Goal: Information Seeking & Learning: Find specific page/section

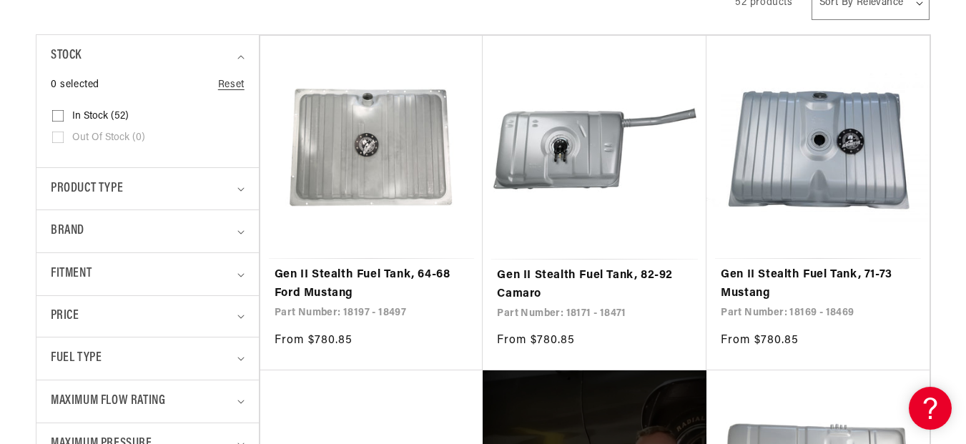
scroll to position [429, 0]
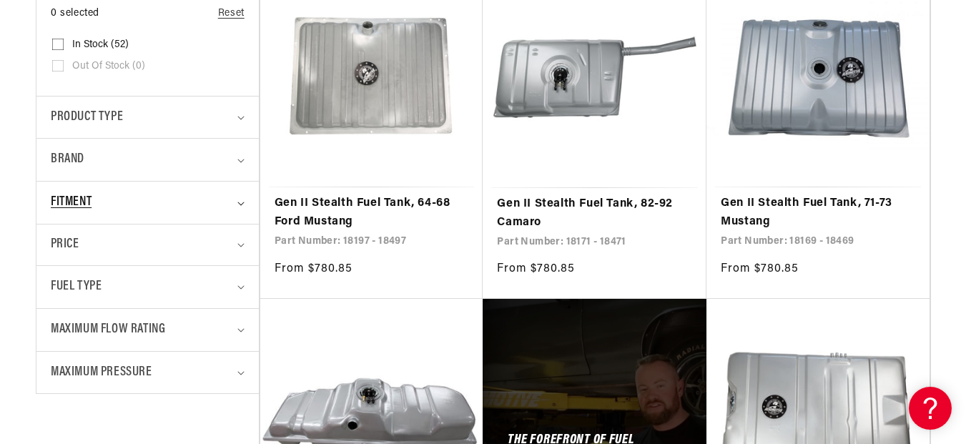
click at [241, 213] on summary "Fitment" at bounding box center [148, 203] width 194 height 42
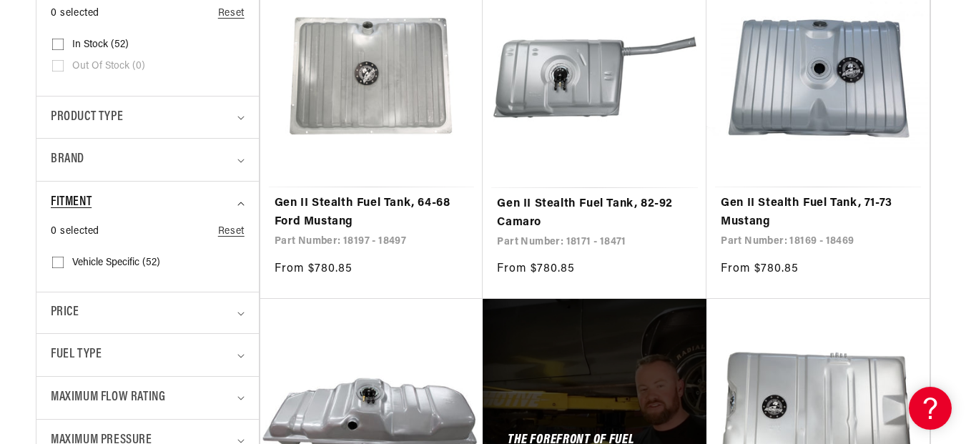
scroll to position [0, 0]
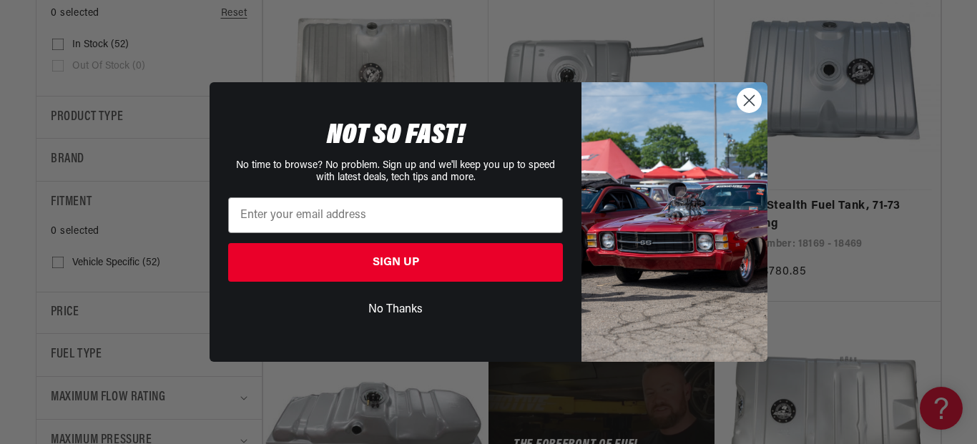
click at [750, 106] on circle "Close dialog" at bounding box center [749, 101] width 24 height 24
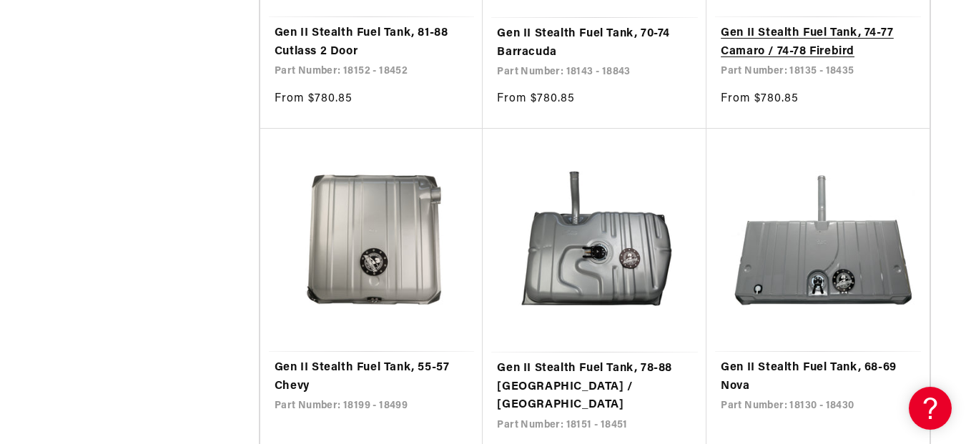
scroll to position [2717, 0]
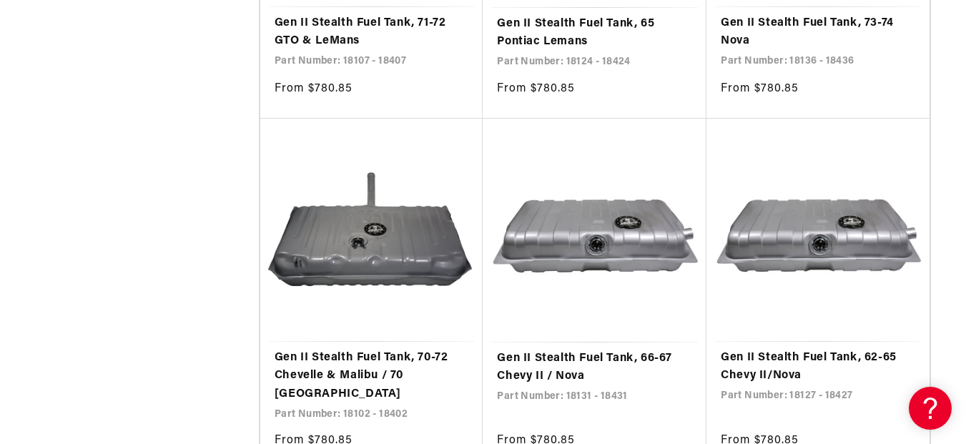
scroll to position [5148, 0]
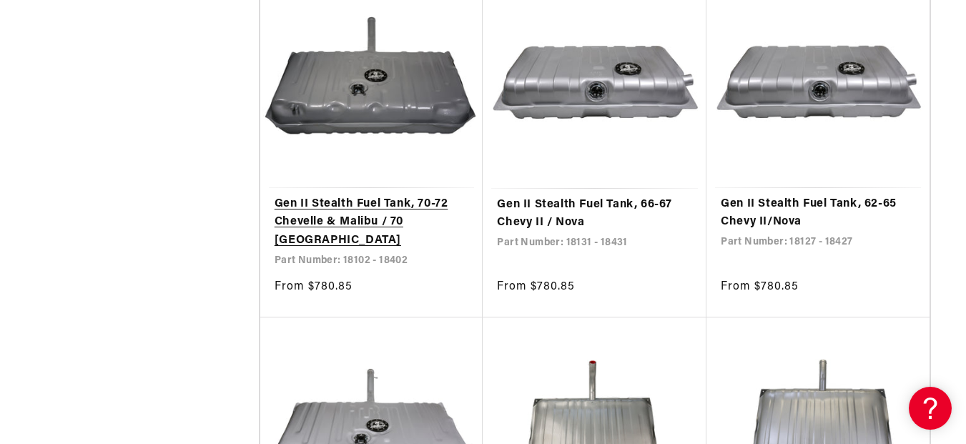
click at [373, 199] on link "Gen II Stealth Fuel Tank, 70-72 Chevelle & Malibu / 70 Monte Carlo" at bounding box center [372, 222] width 194 height 55
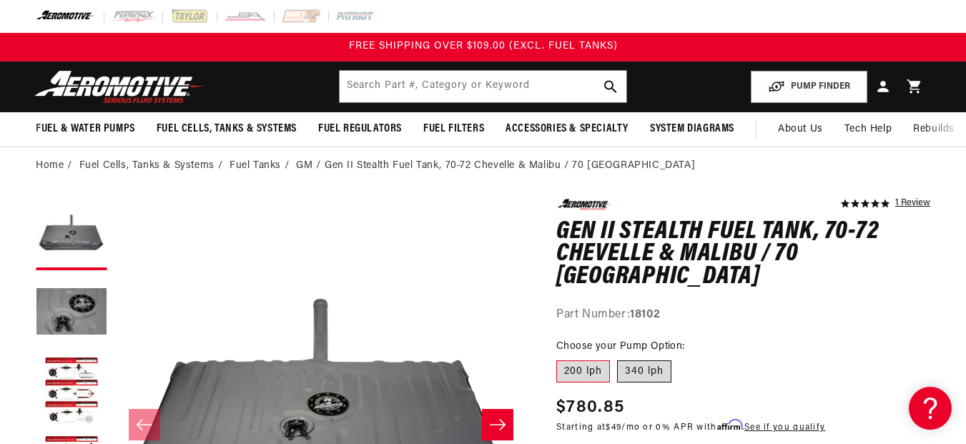
click at [642, 370] on label "340 lph" at bounding box center [644, 371] width 54 height 23
click at [618, 358] on input "340 lph" at bounding box center [617, 358] width 1 height 1
radio input "true"
click at [576, 366] on label "200 lph" at bounding box center [583, 371] width 54 height 23
click at [561, 358] on input "200 lph" at bounding box center [560, 358] width 1 height 1
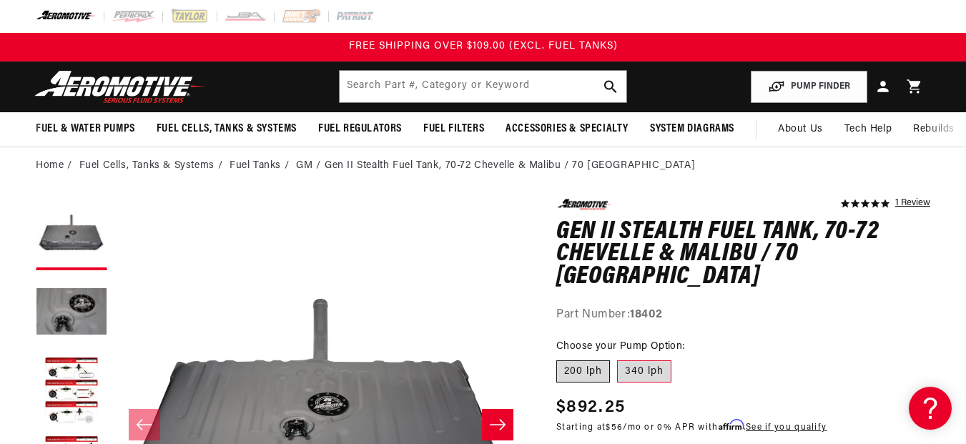
radio input "true"
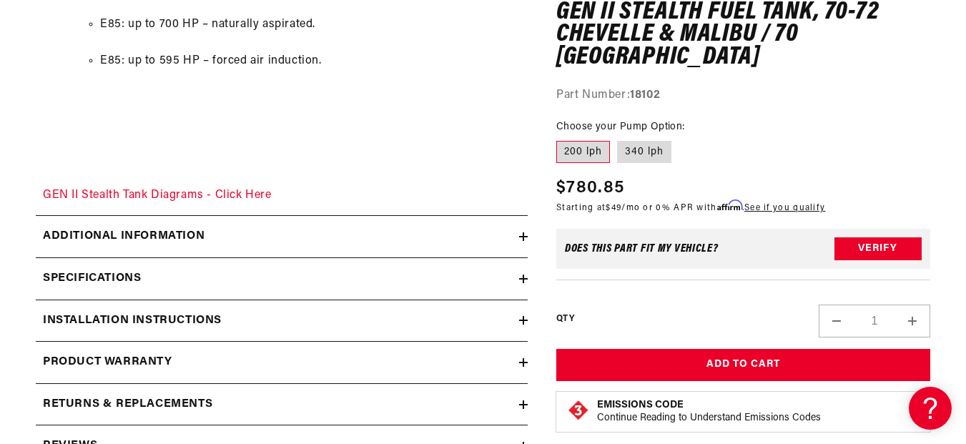
scroll to position [2217, 0]
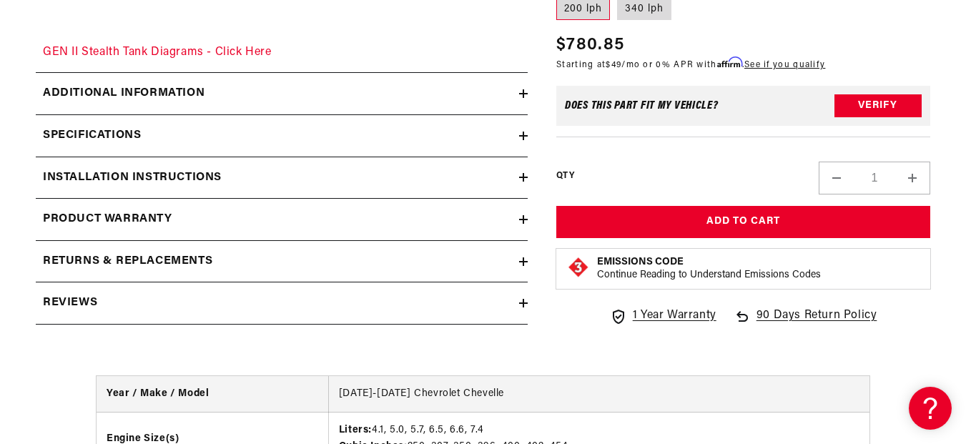
click at [521, 176] on icon at bounding box center [523, 177] width 9 height 9
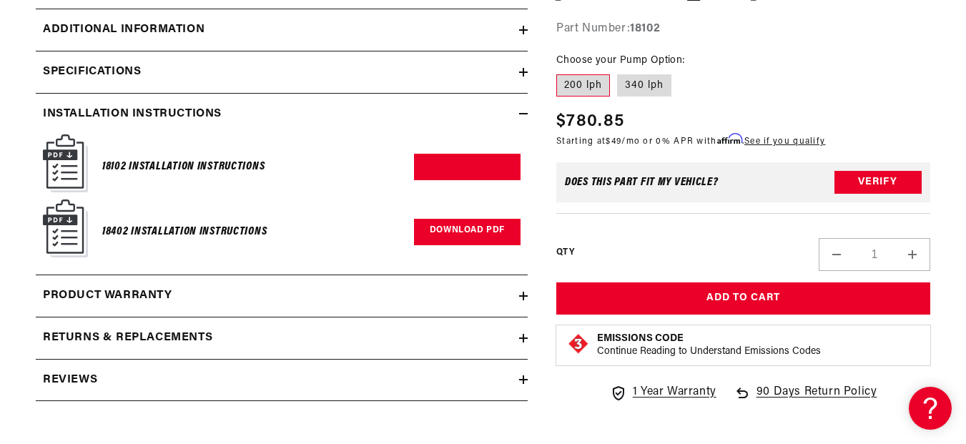
scroll to position [2288, 0]
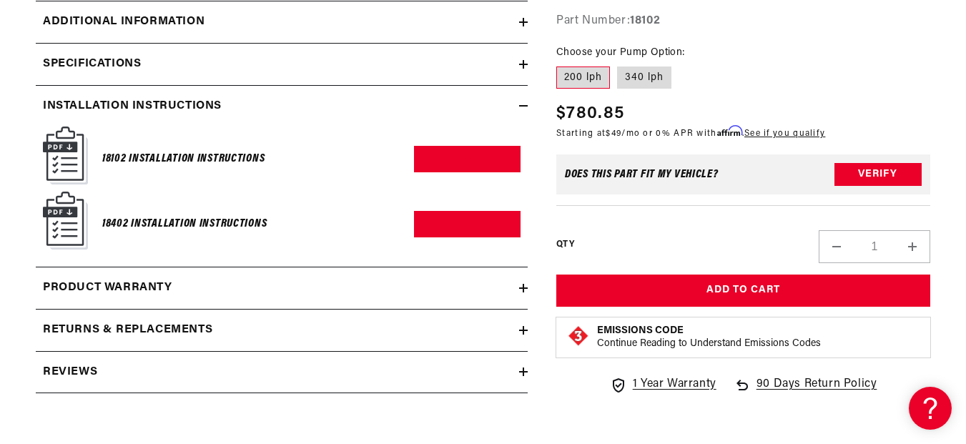
click at [203, 154] on h6 "18102 Installation Instructions" at bounding box center [183, 158] width 162 height 19
click at [458, 164] on link "Download PDF" at bounding box center [467, 159] width 107 height 26
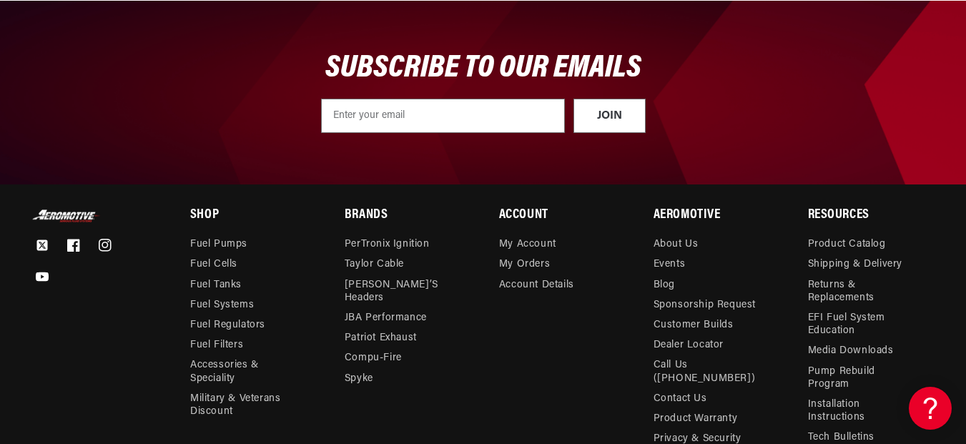
scroll to position [4156, 0]
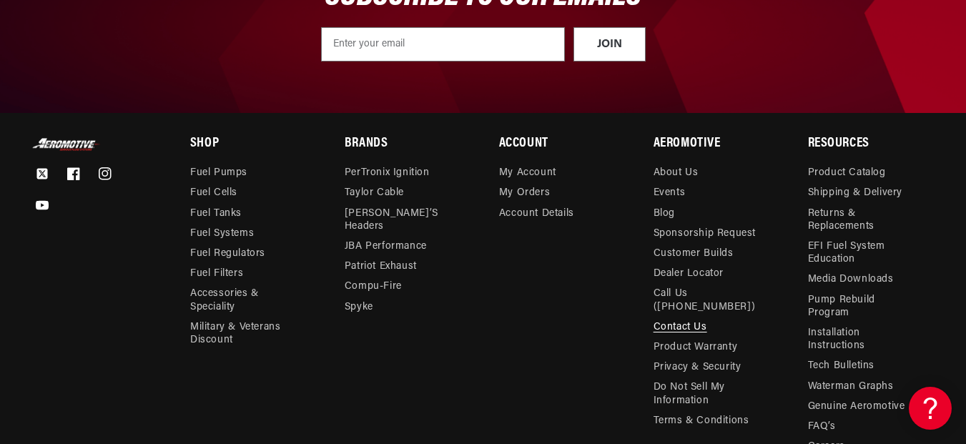
click at [678, 317] on link "Contact Us" at bounding box center [681, 327] width 54 height 20
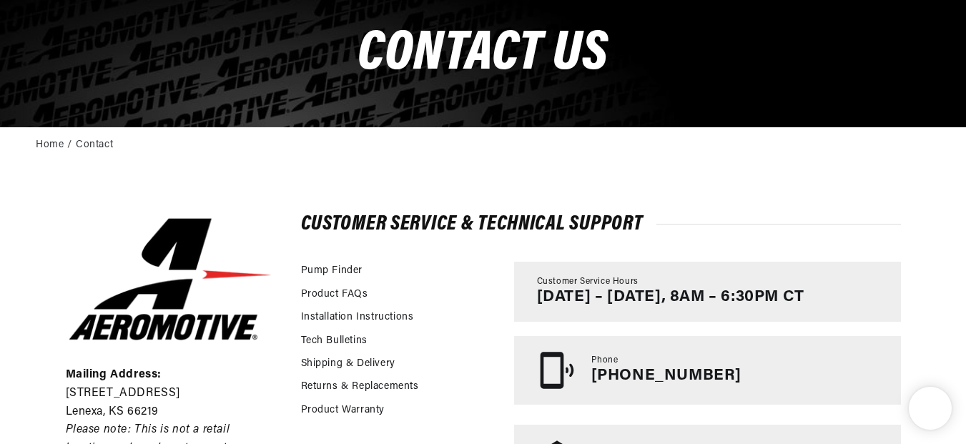
scroll to position [286, 0]
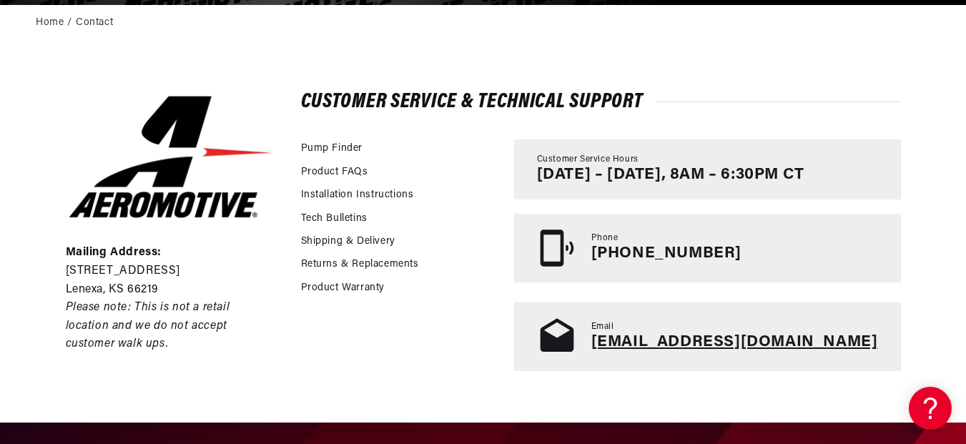
click at [702, 337] on link "tech@aeromotiveinc.com" at bounding box center [734, 342] width 287 height 16
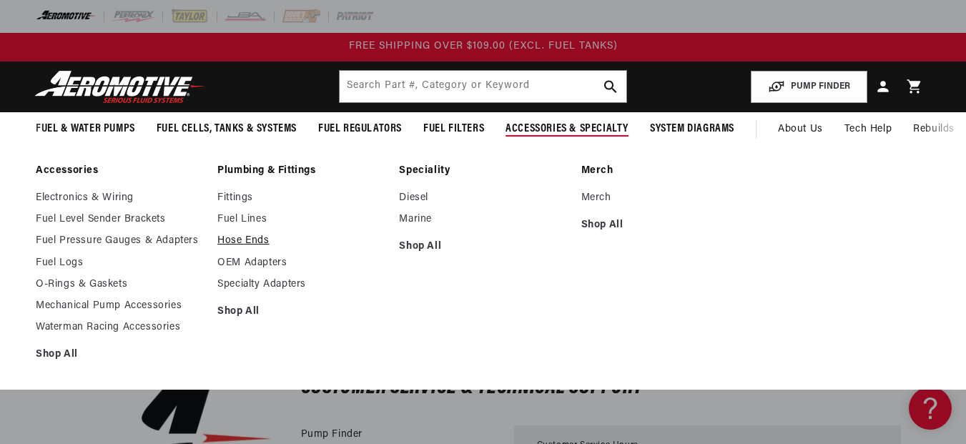
click at [239, 240] on link "Hose Ends" at bounding box center [300, 241] width 167 height 13
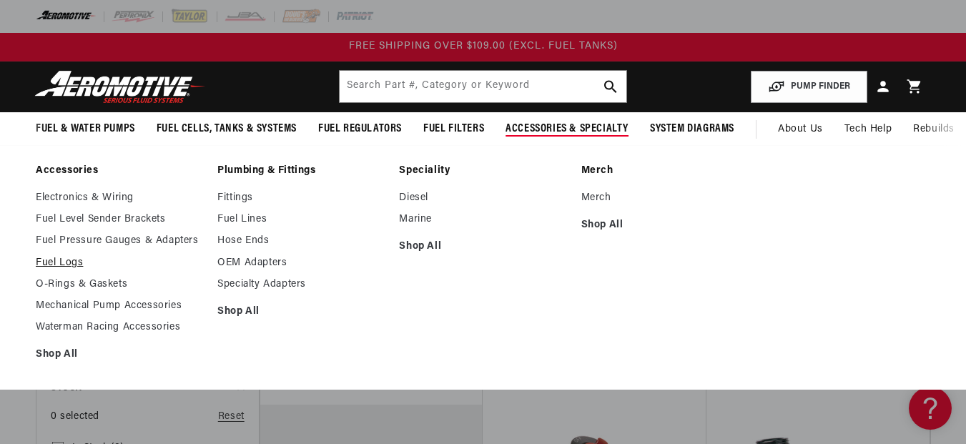
click at [59, 262] on link "Fuel Logs" at bounding box center [119, 263] width 167 height 13
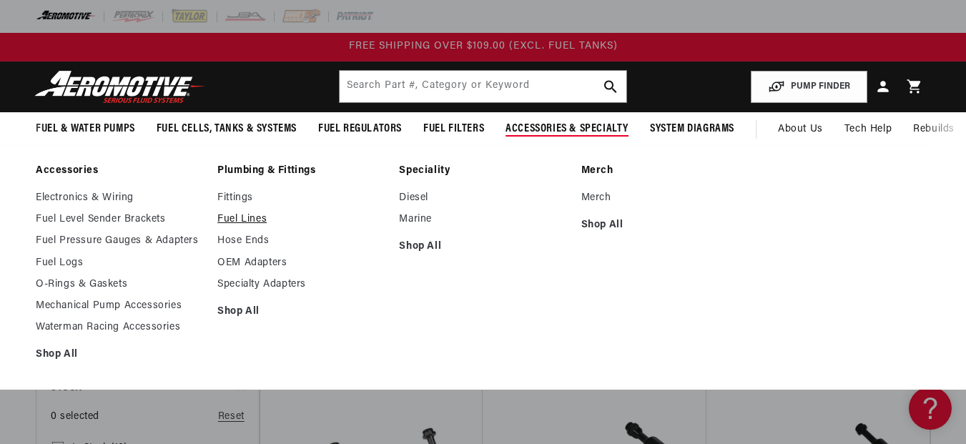
click at [250, 220] on link "Fuel Lines" at bounding box center [300, 219] width 167 height 13
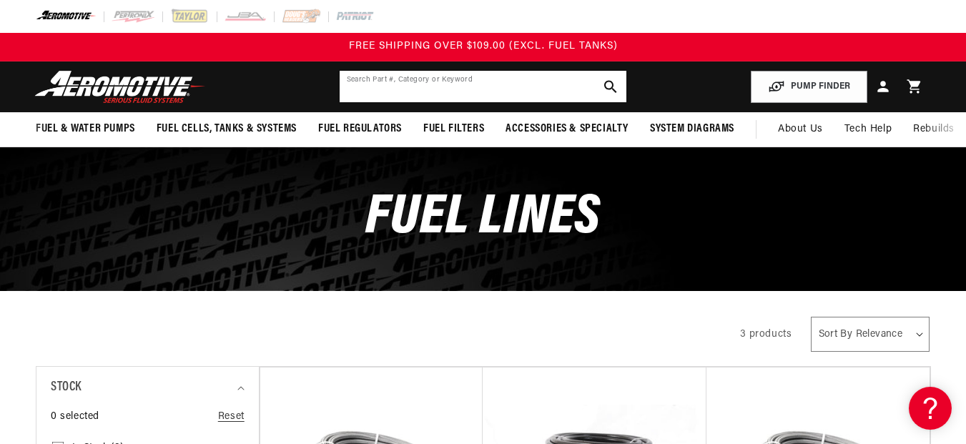
click at [483, 87] on input "text" at bounding box center [483, 86] width 287 height 31
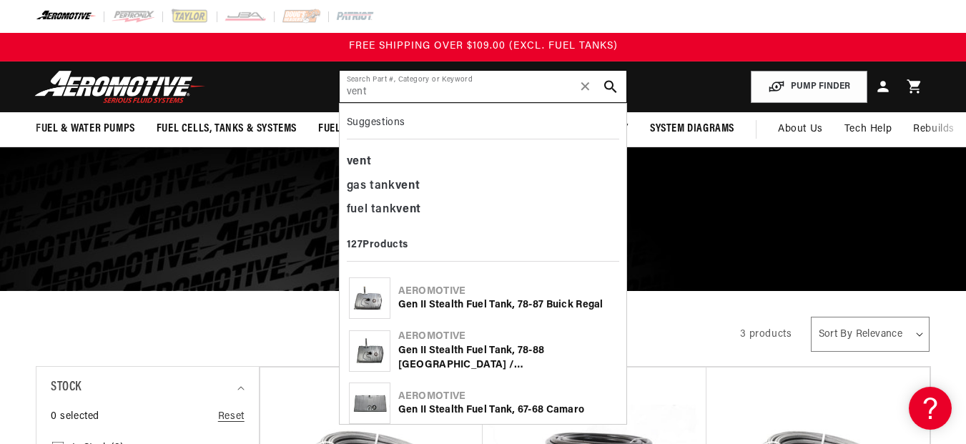
type input "vent"
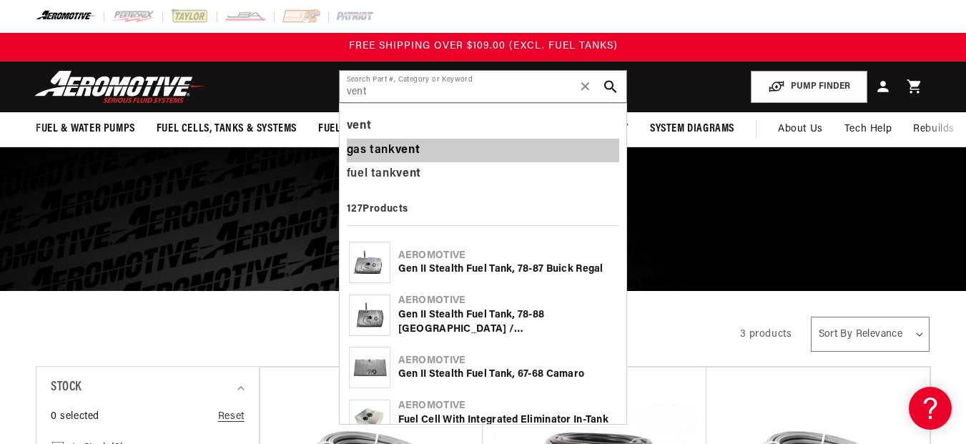
scroll to position [21, 0]
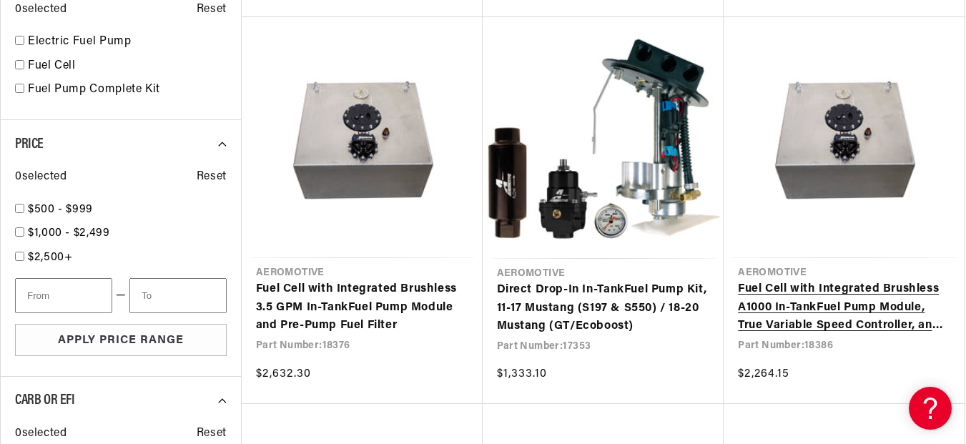
scroll to position [1073, 0]
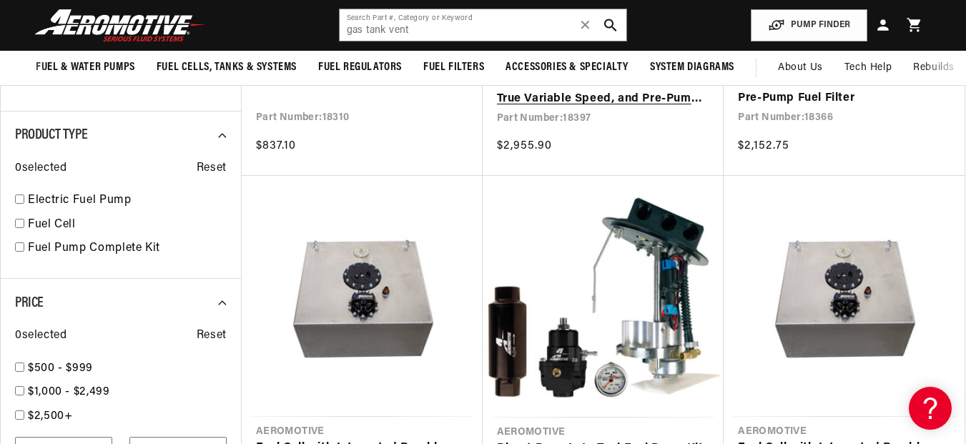
scroll to position [572, 0]
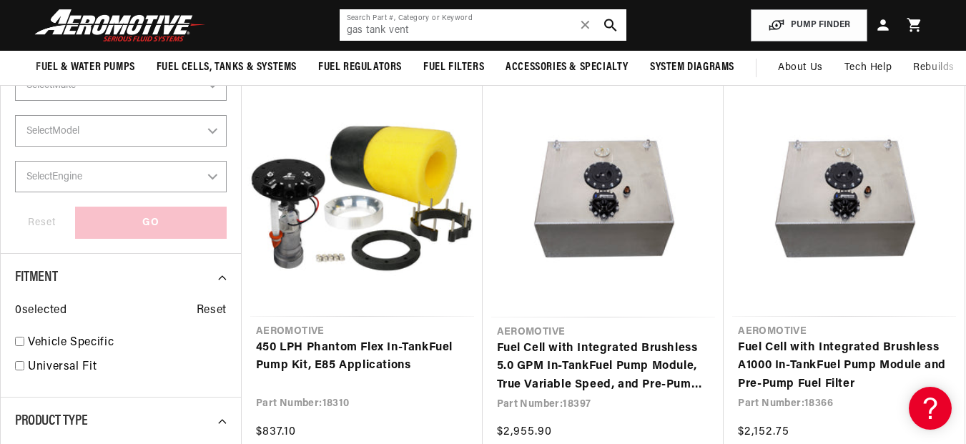
click at [493, 23] on input "gas tank vent" at bounding box center [483, 24] width 287 height 31
drag, startPoint x: 391, startPoint y: 28, endPoint x: 278, endPoint y: 34, distance: 113.2
click at [278, 34] on header "Fuel & Water Pumps Back In-Tank In-Line Fuel Pumps" at bounding box center [483, 25] width 966 height 51
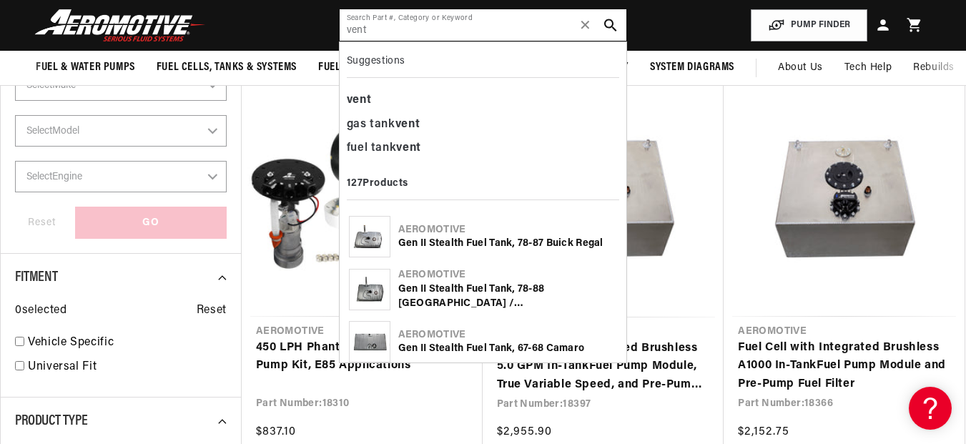
type input "vent"
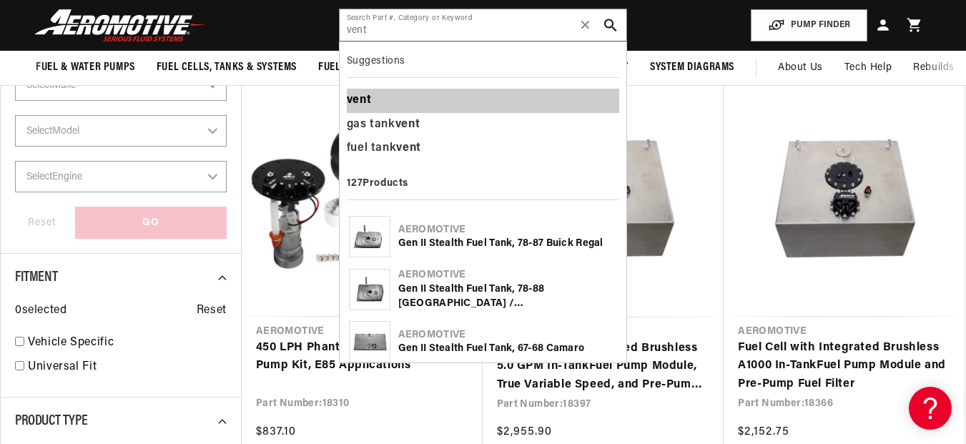
scroll to position [8, 0]
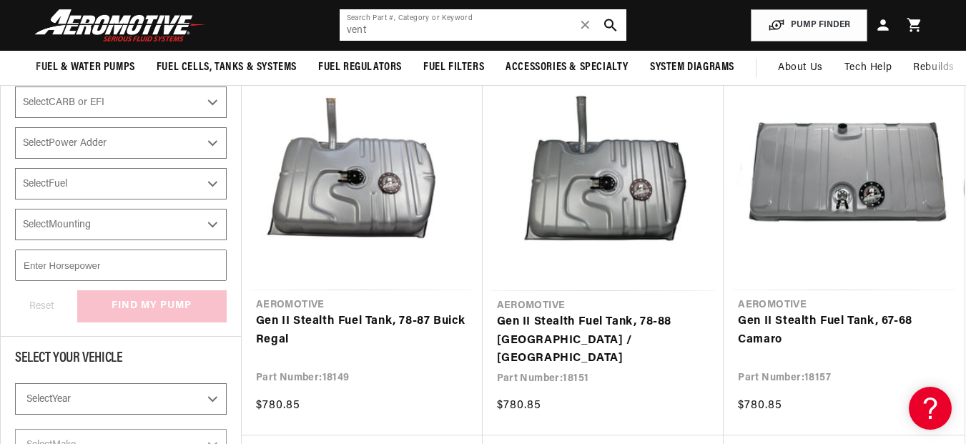
scroll to position [211, 0]
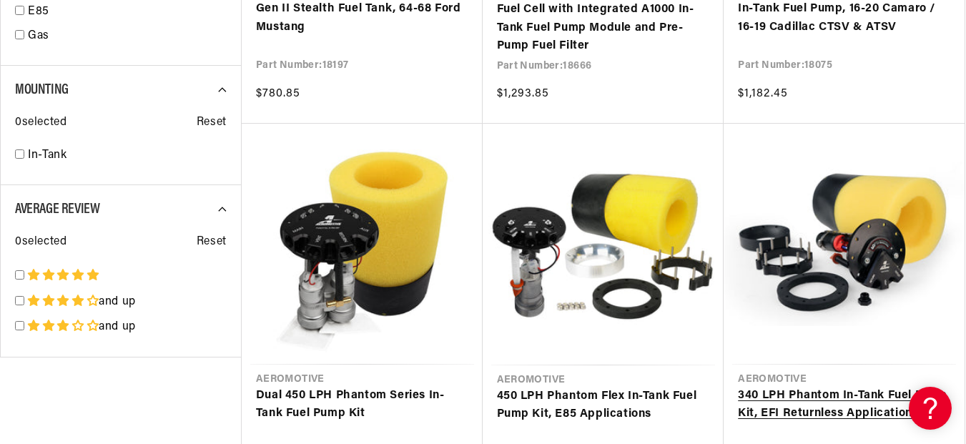
scroll to position [2570, 0]
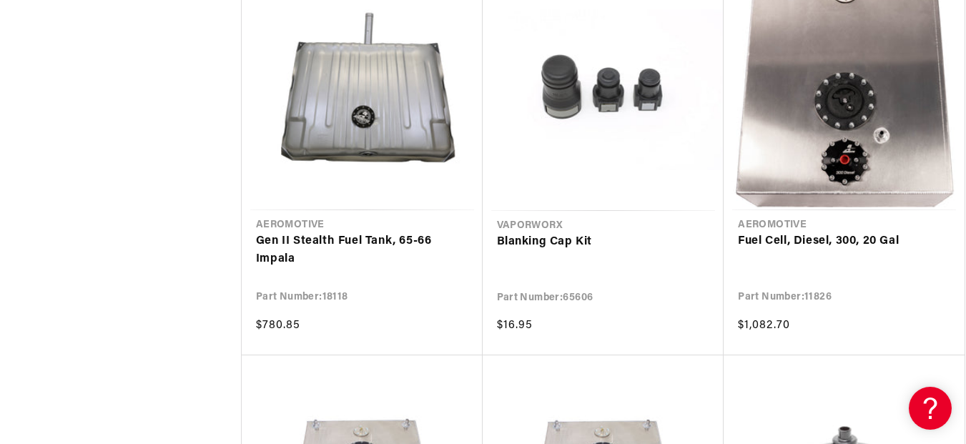
scroll to position [5359, 0]
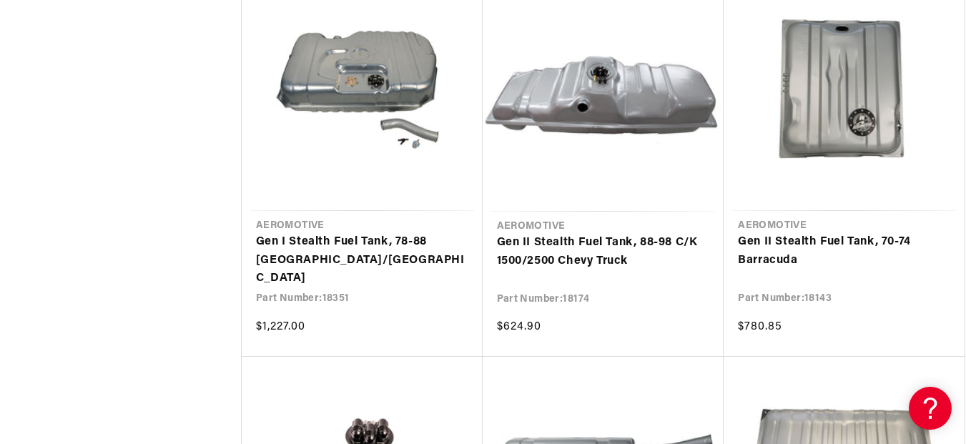
scroll to position [7290, 0]
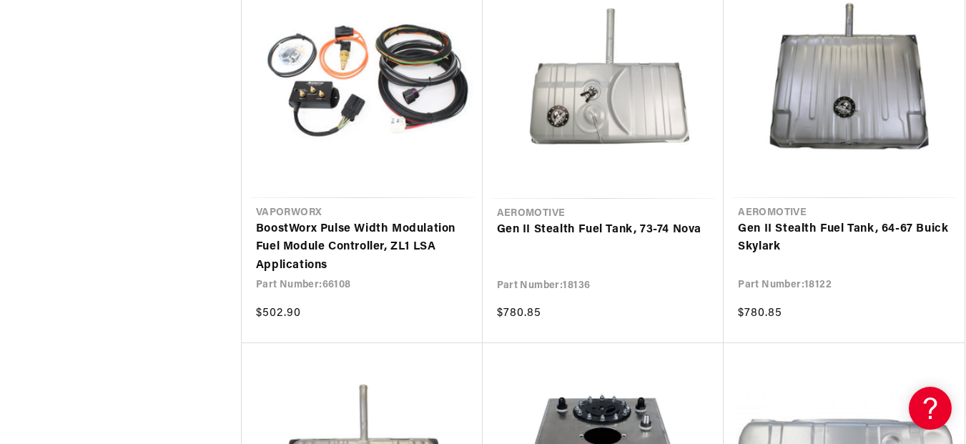
scroll to position [11866, 0]
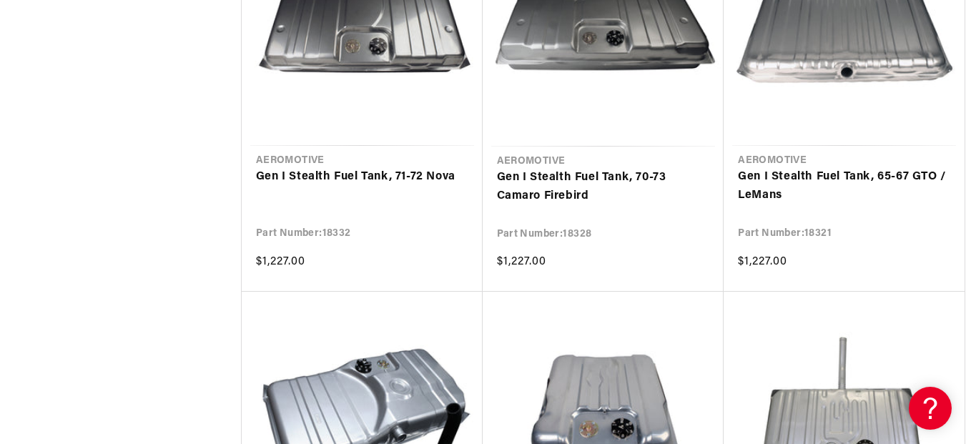
scroll to position [13224, 0]
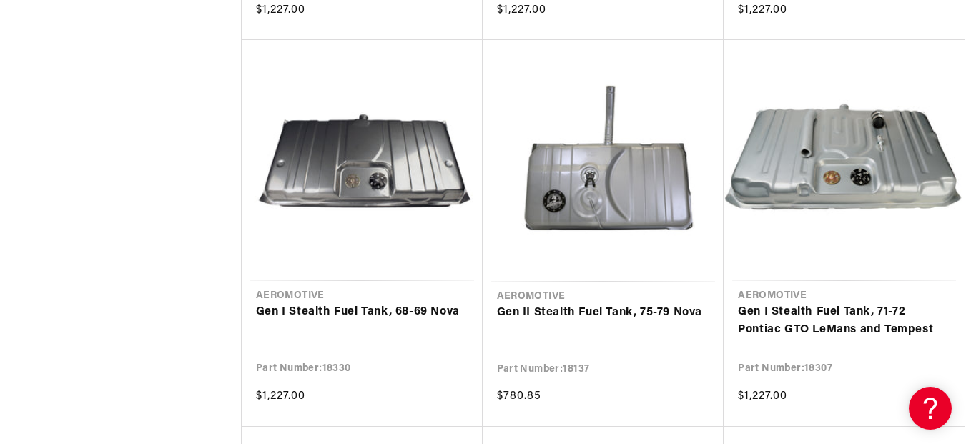
scroll to position [15012, 0]
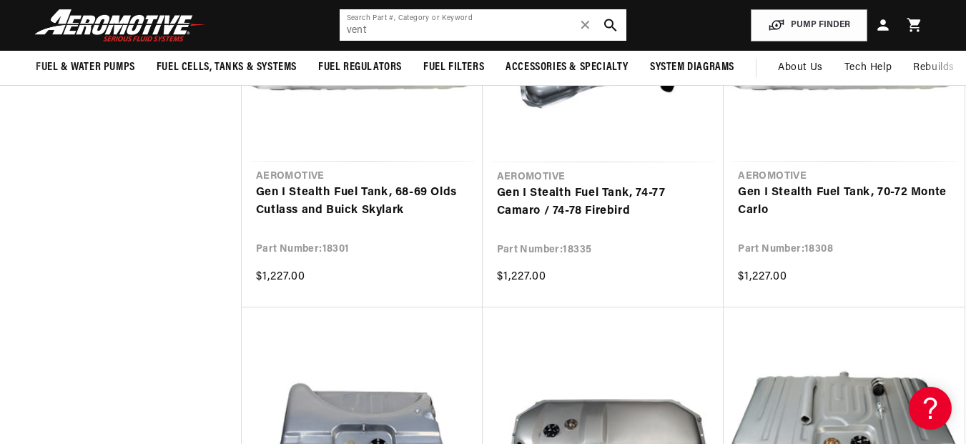
scroll to position [13296, 0]
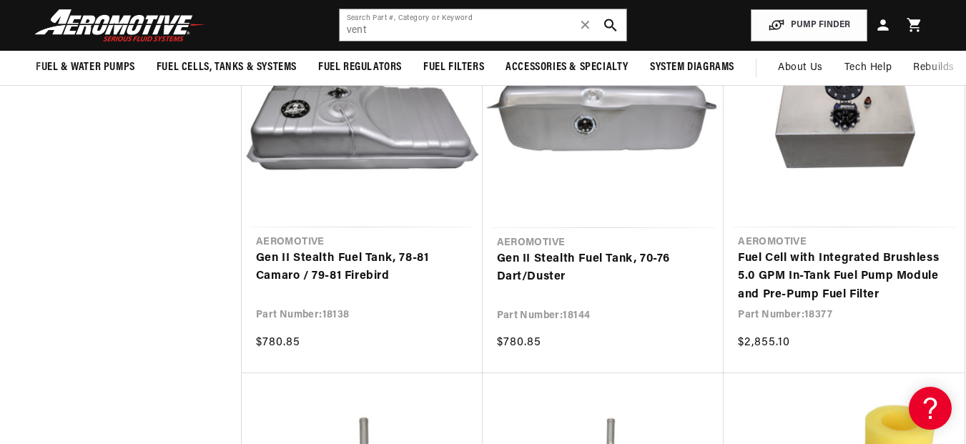
scroll to position [7075, 0]
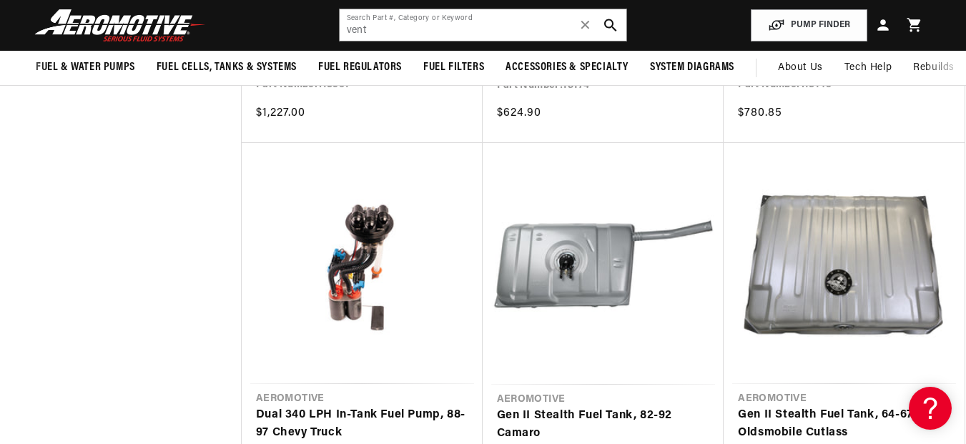
click at [137, 20] on img at bounding box center [120, 26] width 179 height 34
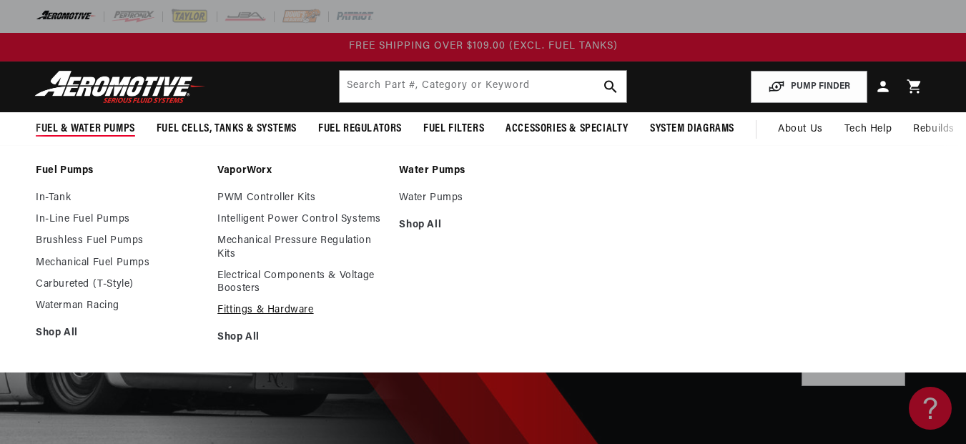
click at [282, 310] on link "Fittings & Hardware" at bounding box center [300, 310] width 167 height 13
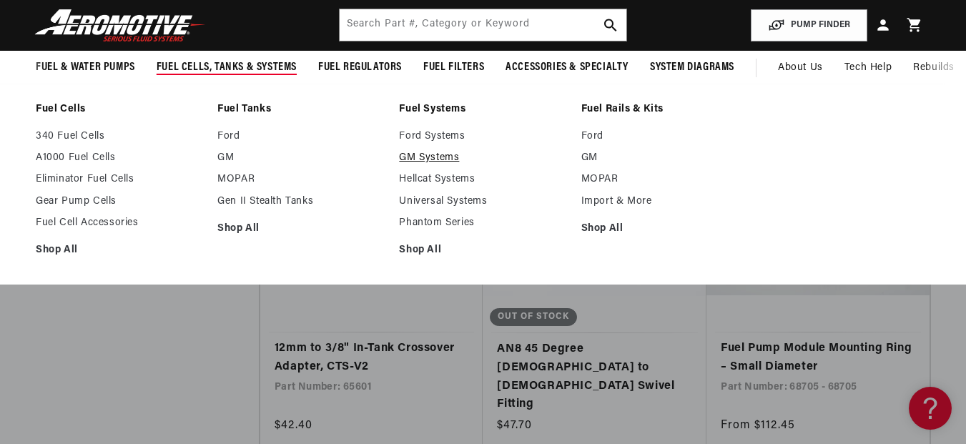
click at [420, 152] on link "GM Systems" at bounding box center [482, 158] width 167 height 13
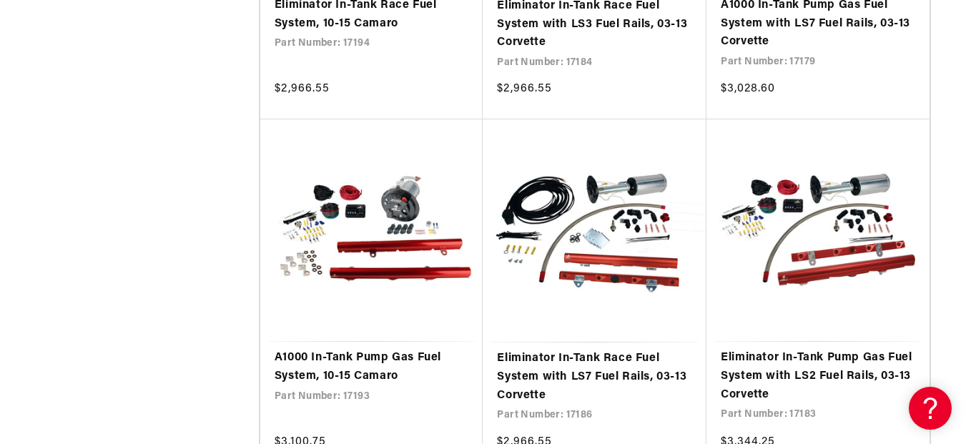
scroll to position [1859, 0]
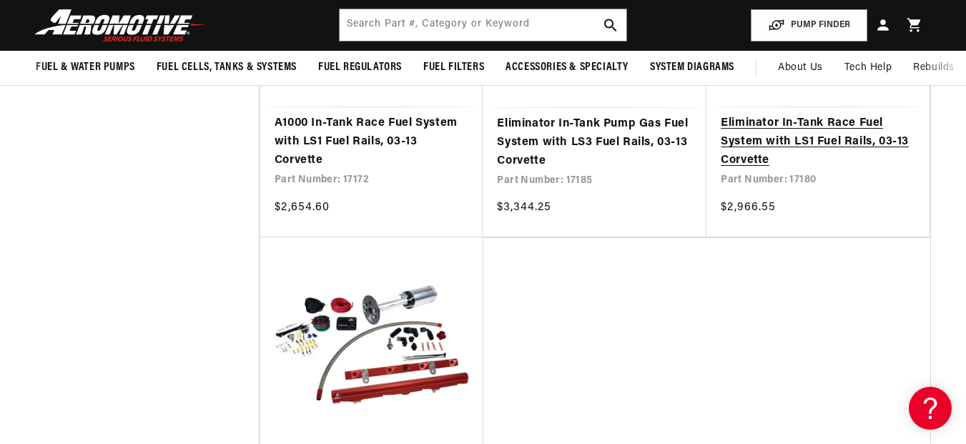
scroll to position [2932, 0]
